Goal: Check status: Verify the current state of an ongoing process or item

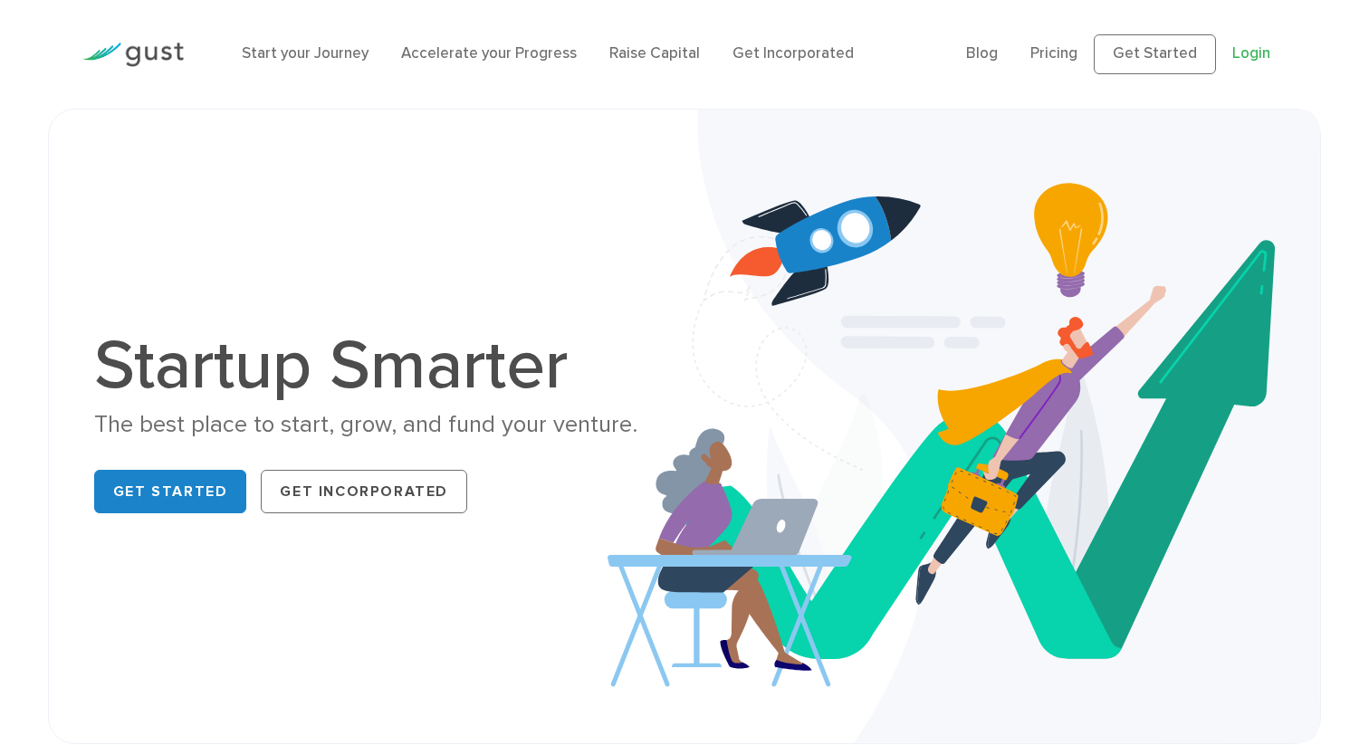
click at [1267, 49] on link "Login" at bounding box center [1252, 53] width 38 height 18
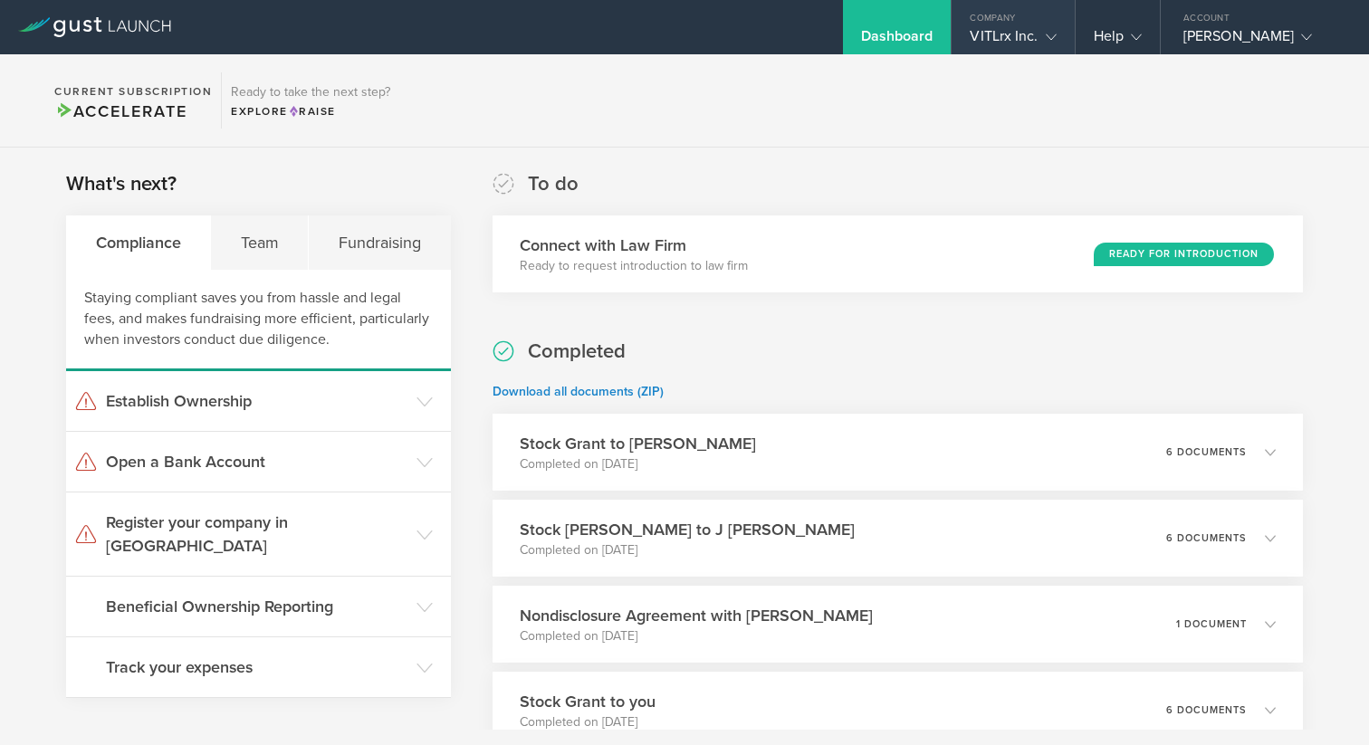
click at [1022, 16] on div "Company" at bounding box center [1013, 13] width 122 height 27
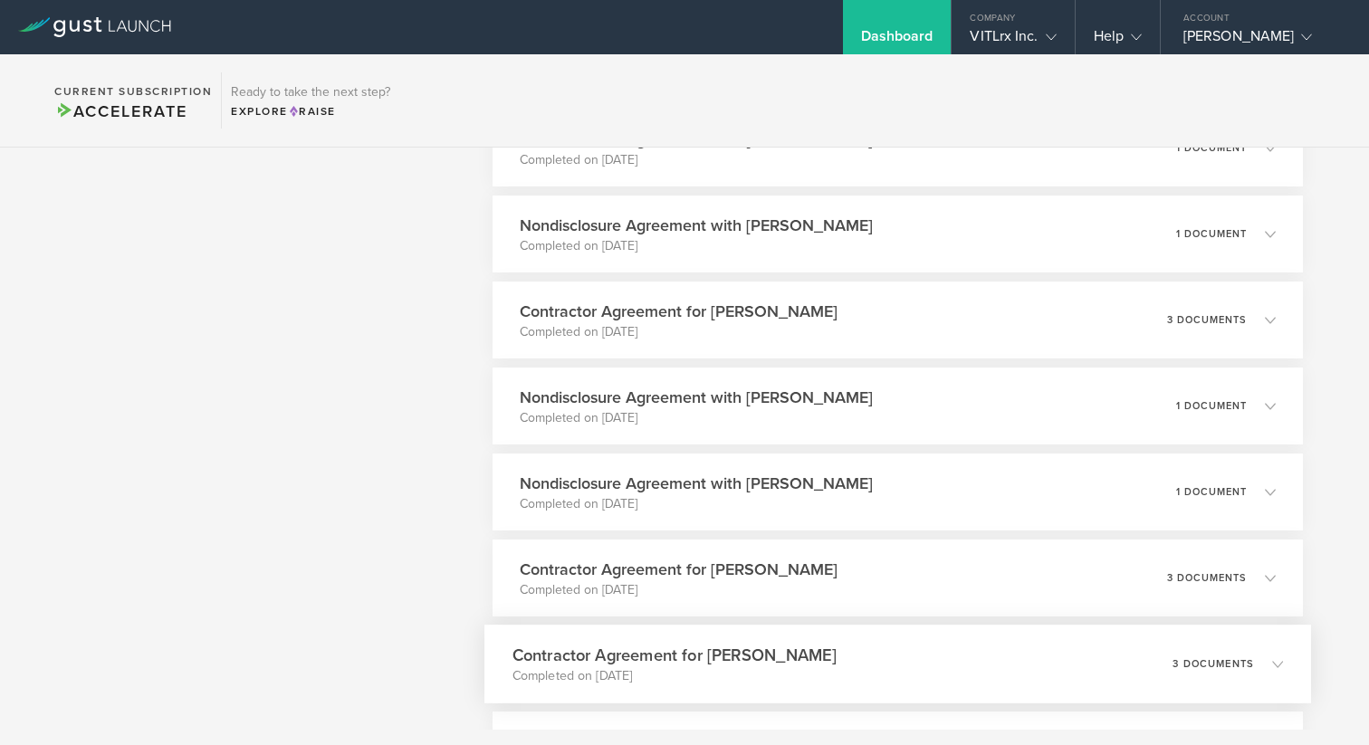
scroll to position [1804, 0]
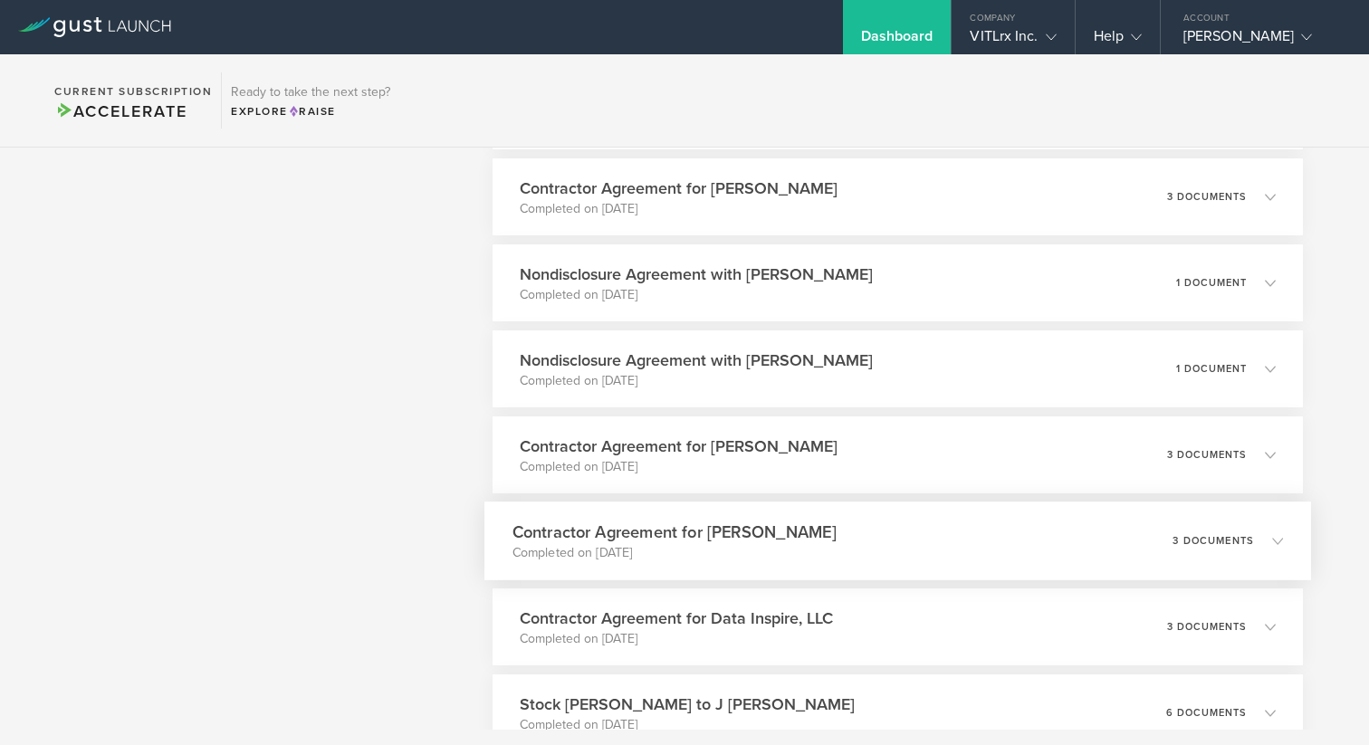
drag, startPoint x: 856, startPoint y: 543, endPoint x: 670, endPoint y: 550, distance: 185.8
click at [504, 535] on div "Contractor Agreement for [PERSON_NAME] Completed on [DATE] 3 documents" at bounding box center [898, 541] width 827 height 79
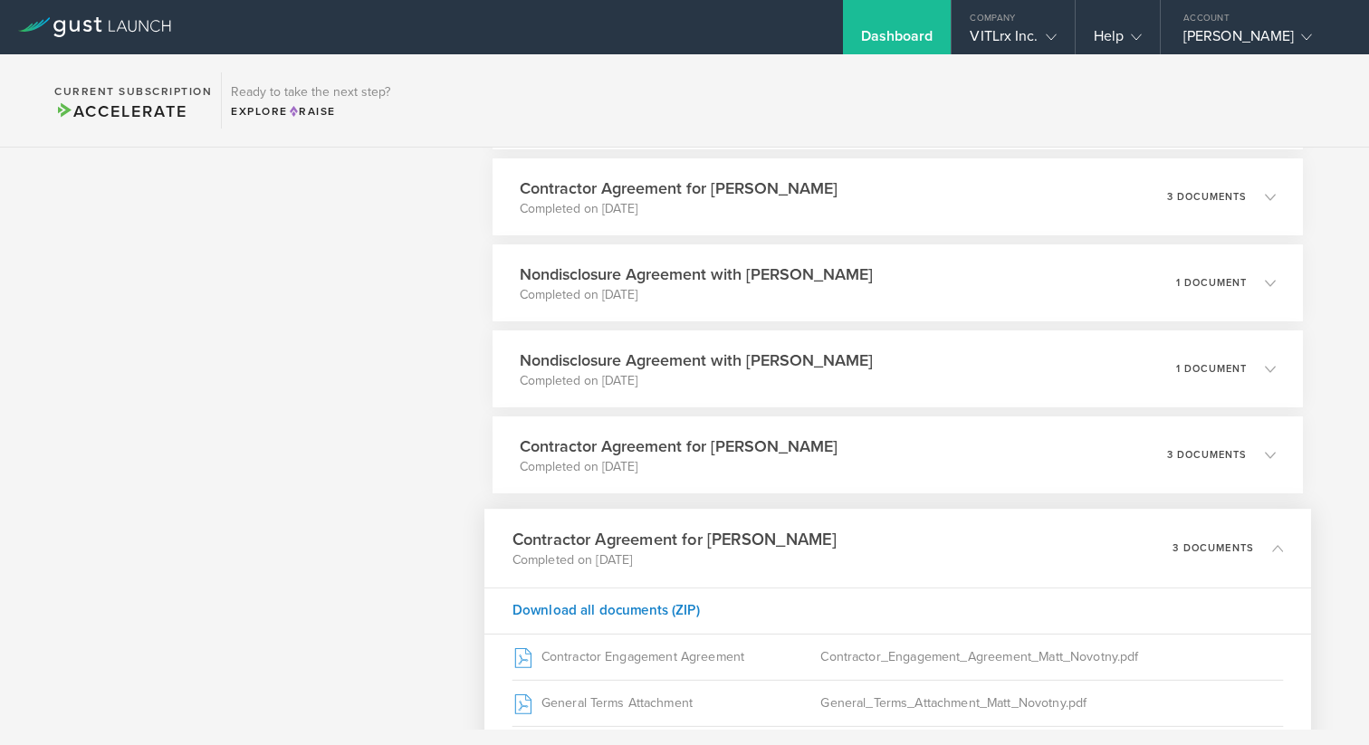
click at [735, 554] on p "Completed on [DATE]" at bounding box center [674, 561] width 324 height 18
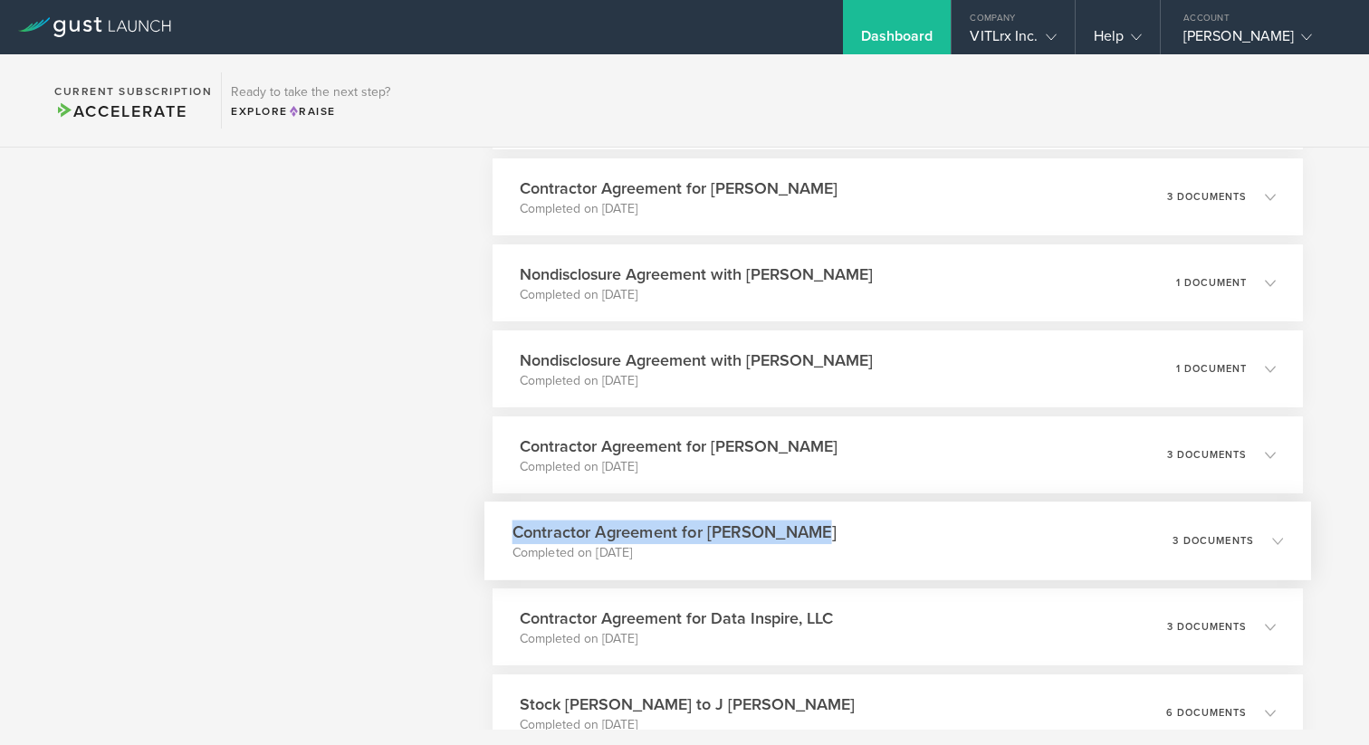
drag, startPoint x: 864, startPoint y: 530, endPoint x: 489, endPoint y: 515, distance: 375.3
click at [489, 515] on div "Contractor Agreement for [PERSON_NAME] Completed on [DATE] 3 documents" at bounding box center [898, 541] width 827 height 79
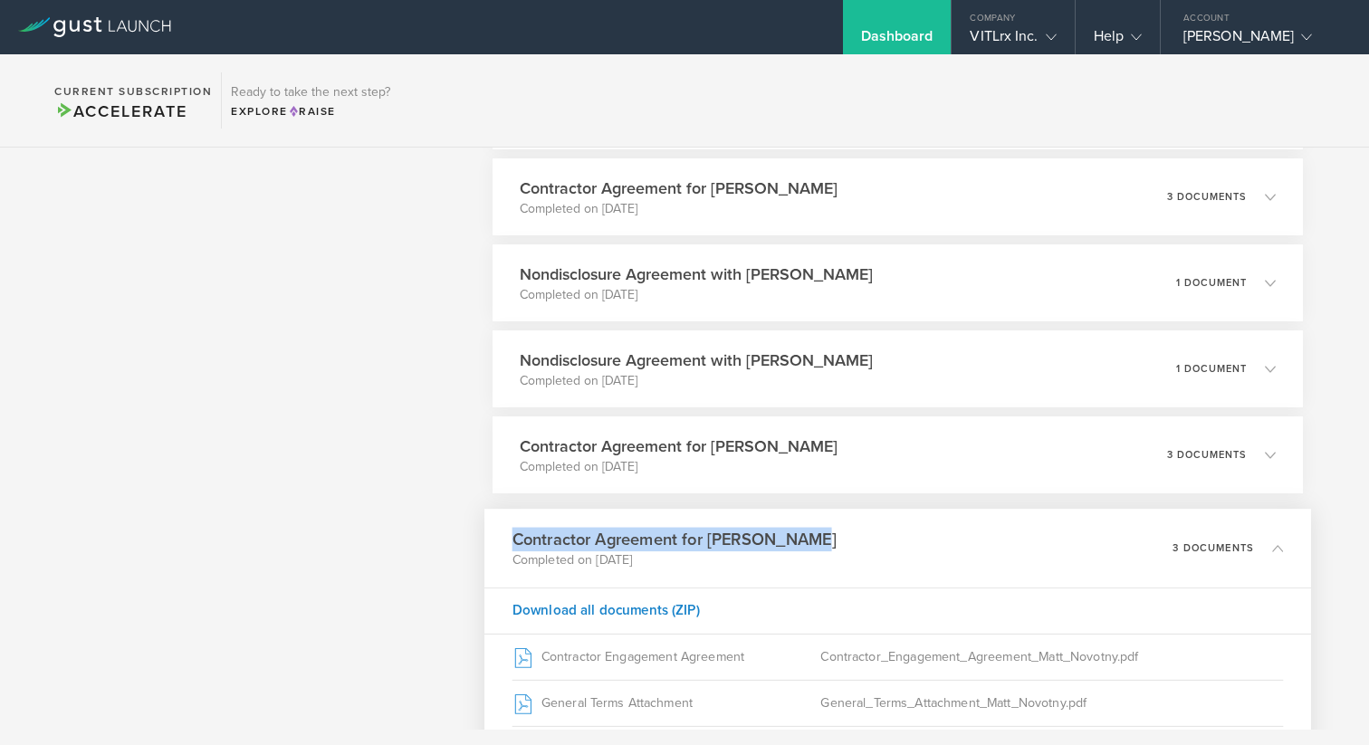
copy h3 "Contractor Agreement for [PERSON_NAME]"
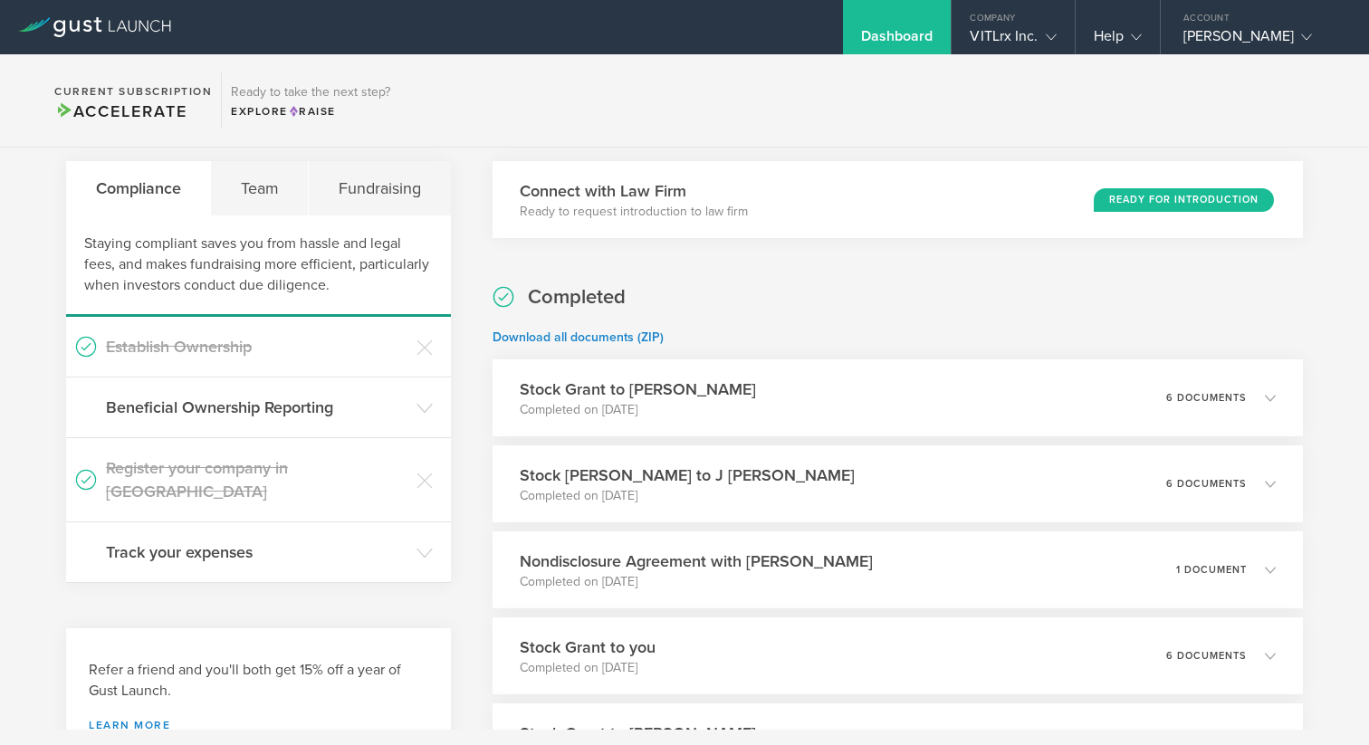
scroll to position [55, 0]
drag, startPoint x: 783, startPoint y: 389, endPoint x: 508, endPoint y: 389, distance: 274.4
click at [508, 389] on div "Stock Grant to [PERSON_NAME] Completed on [DATE] 6 documents" at bounding box center [898, 397] width 827 height 79
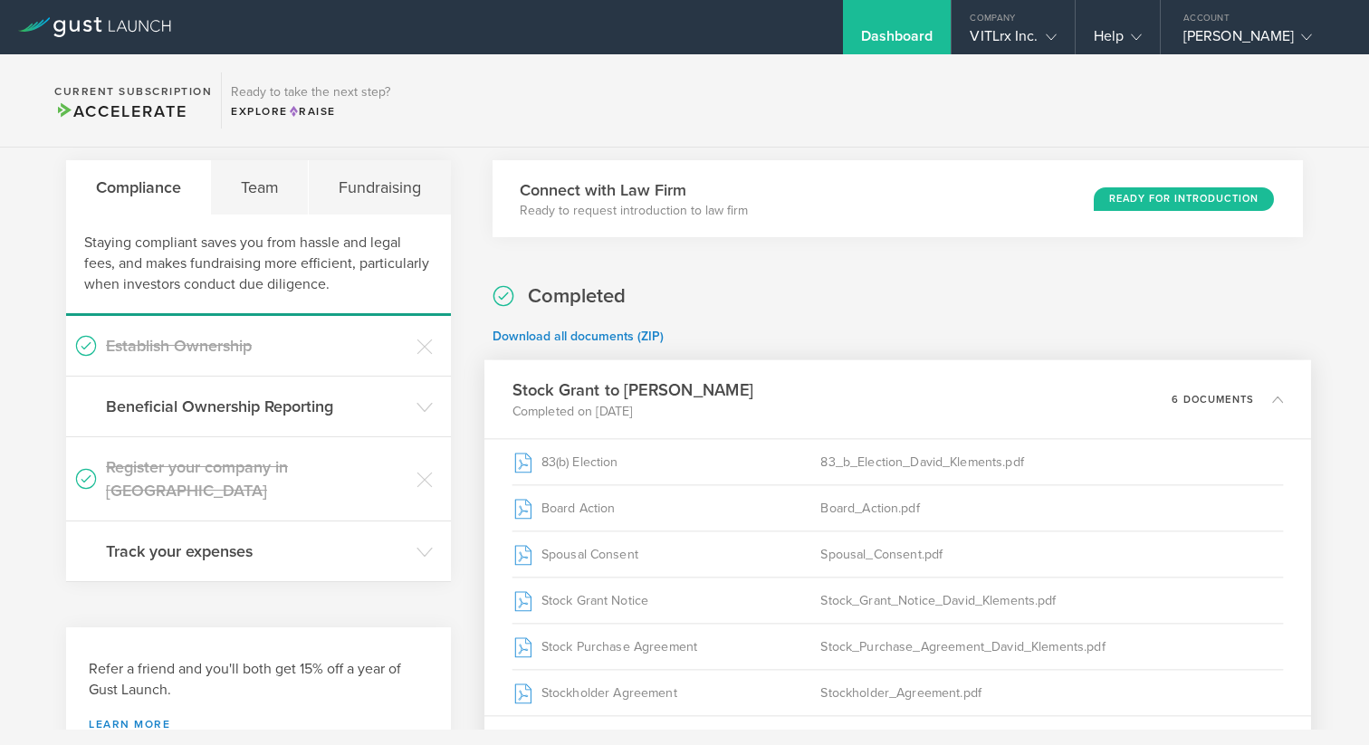
copy h3 "Stock Grant to [PERSON_NAME]"
